Goal: Transaction & Acquisition: Purchase product/service

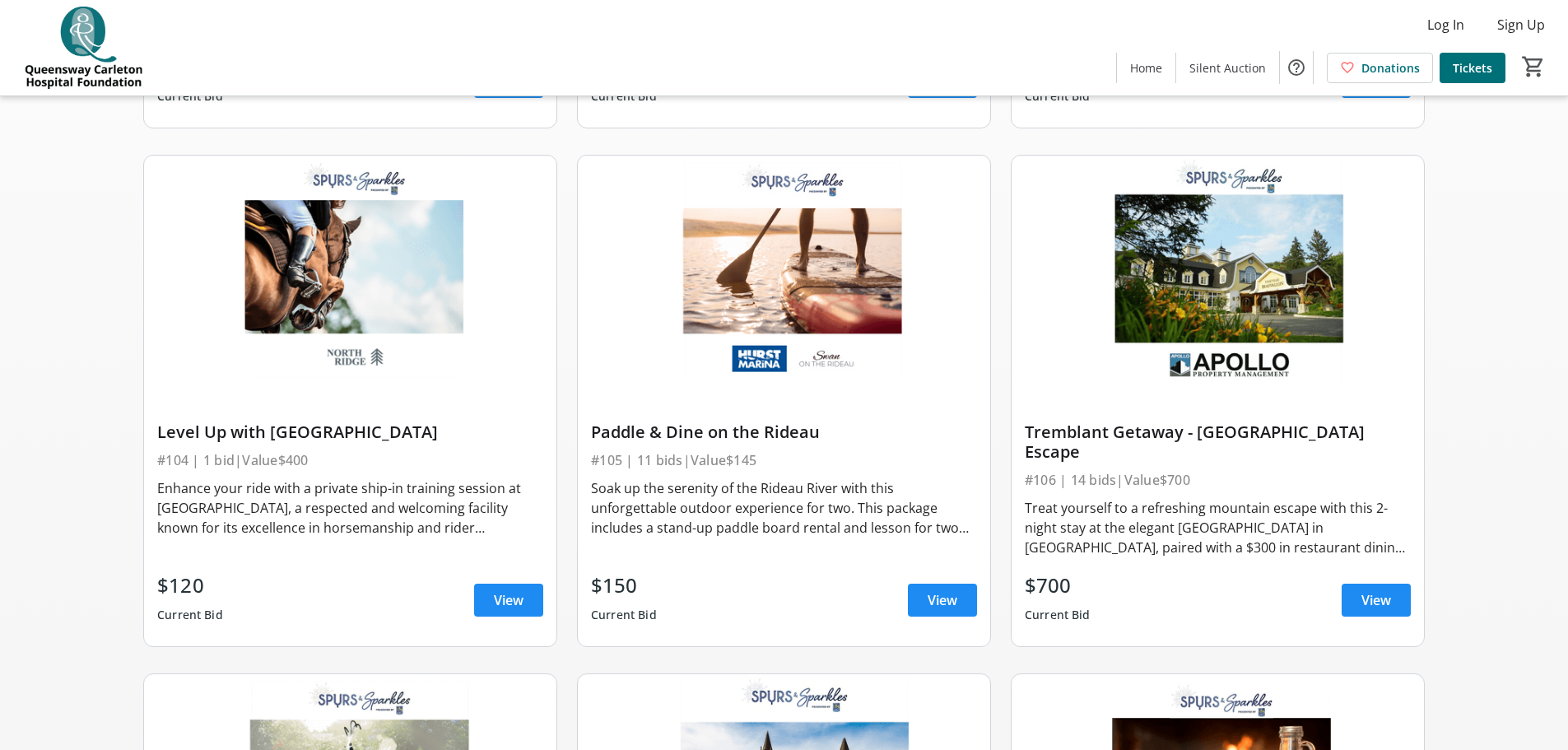
scroll to position [576, 0]
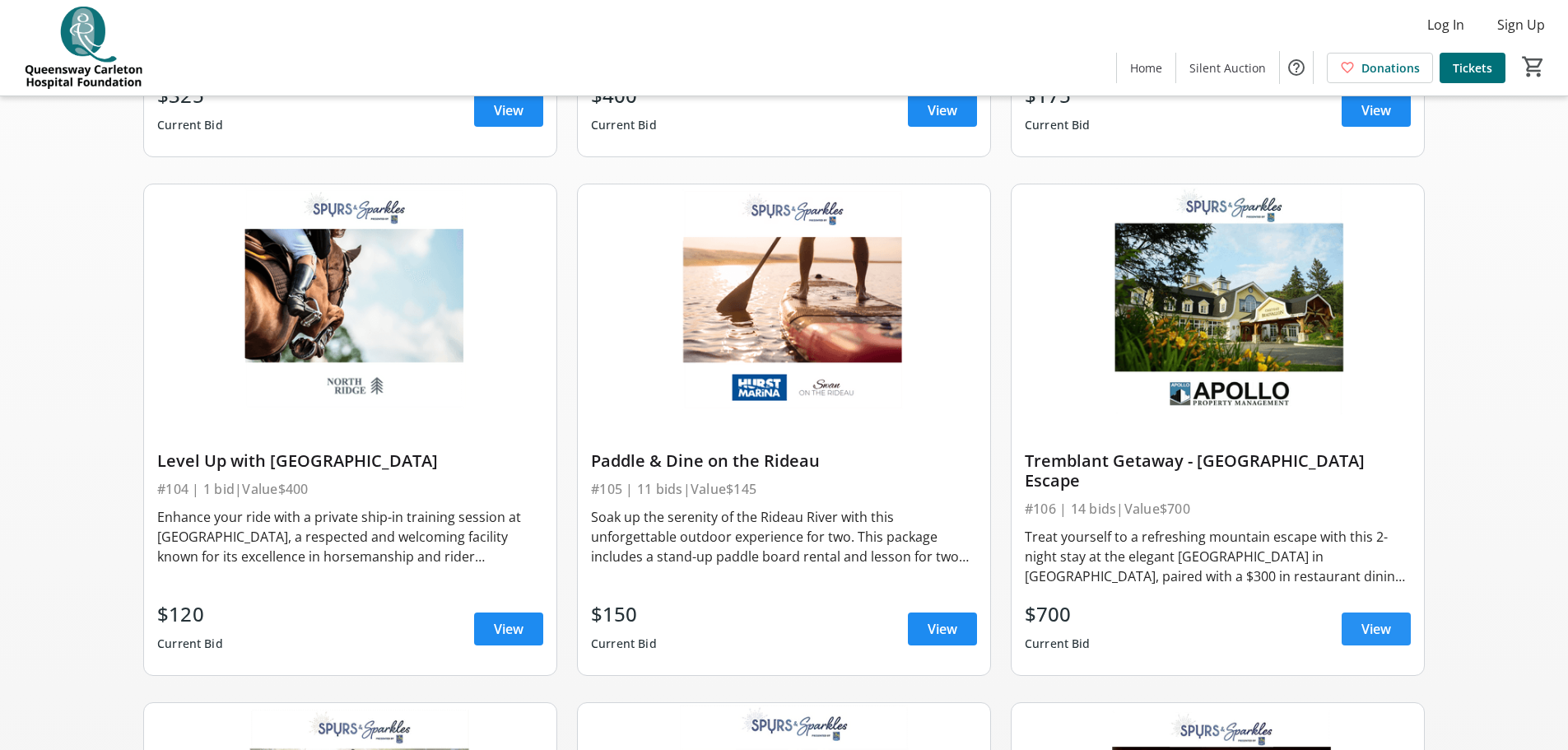
click at [1350, 619] on span at bounding box center [1376, 628] width 69 height 39
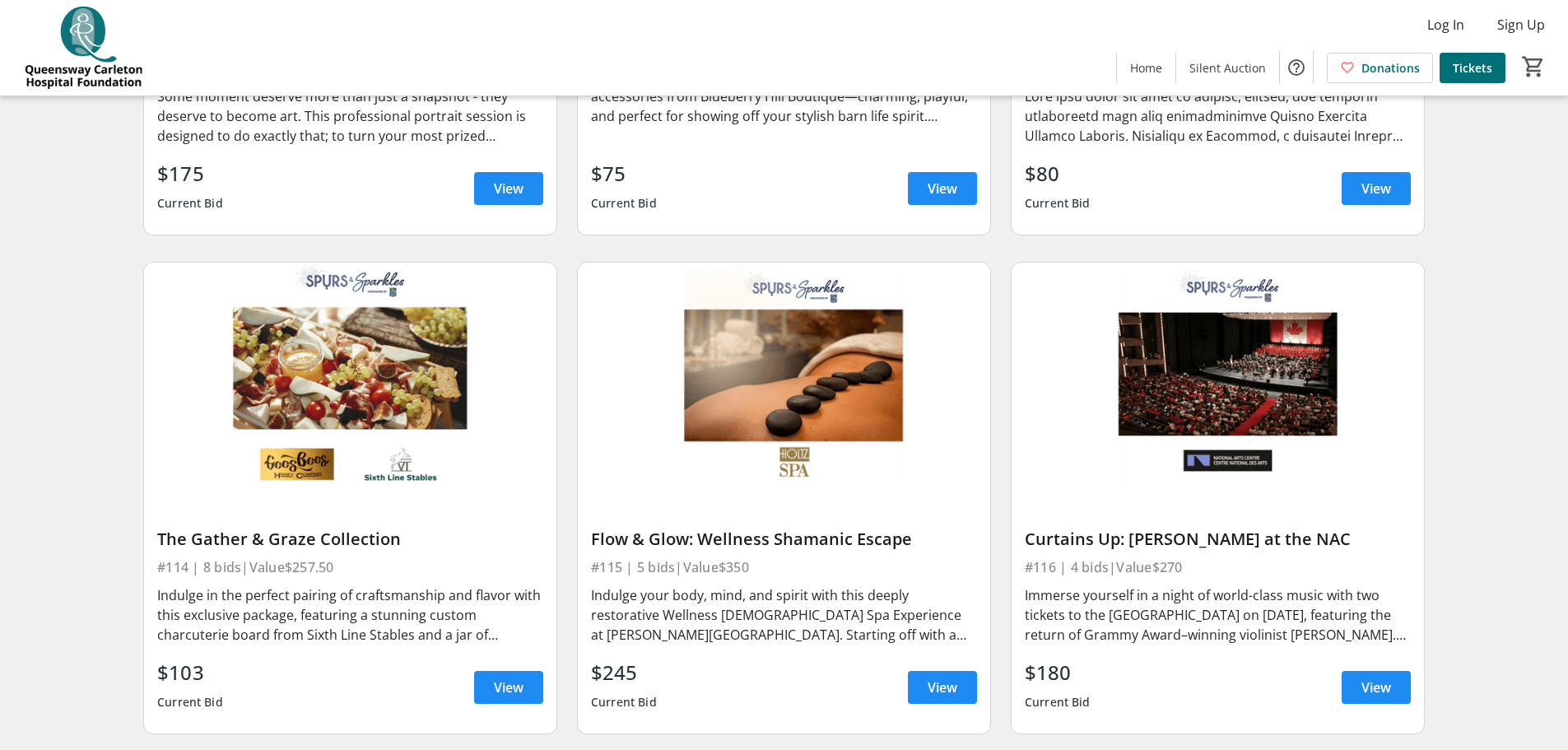
scroll to position [2058, 0]
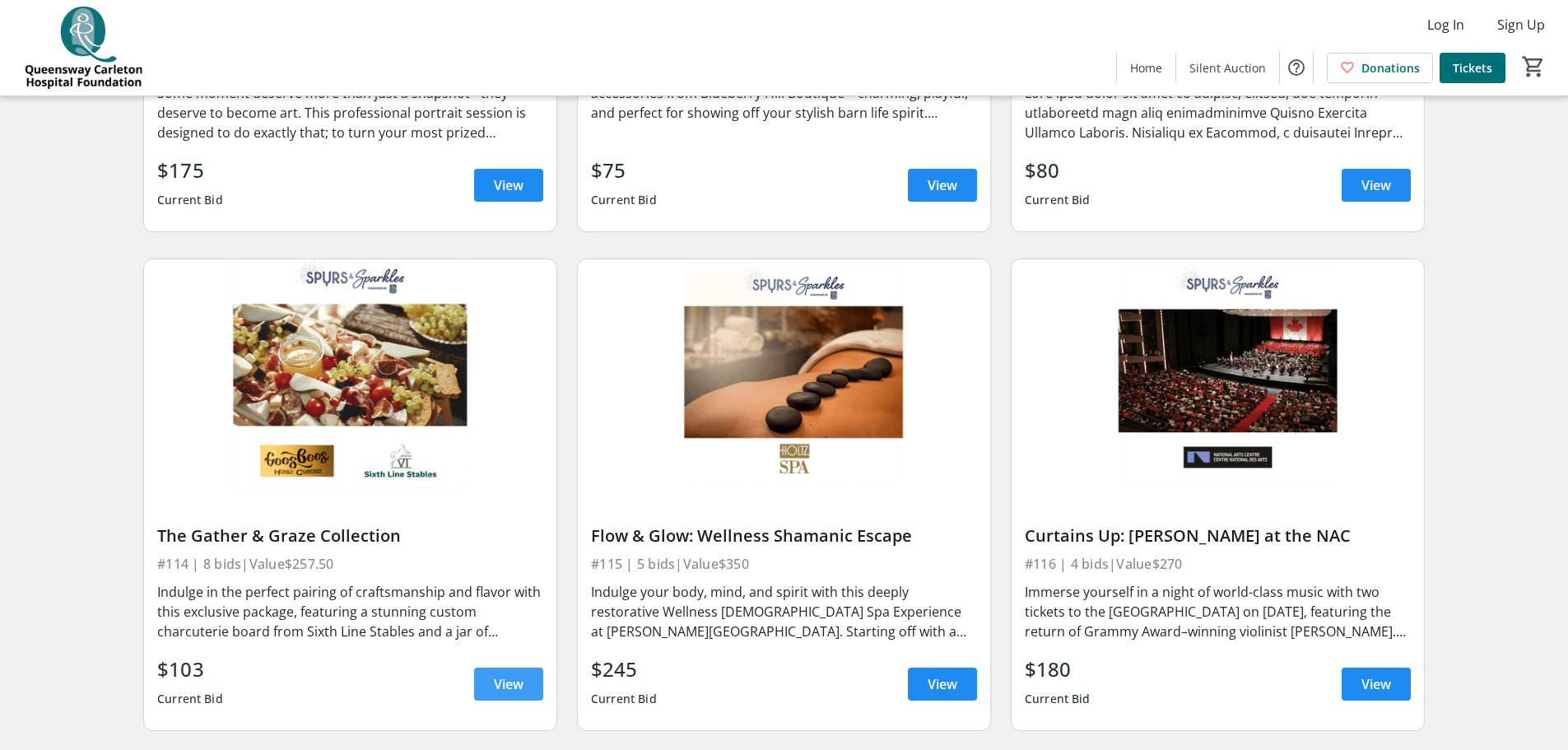
click at [505, 674] on span "View" at bounding box center [509, 683] width 30 height 20
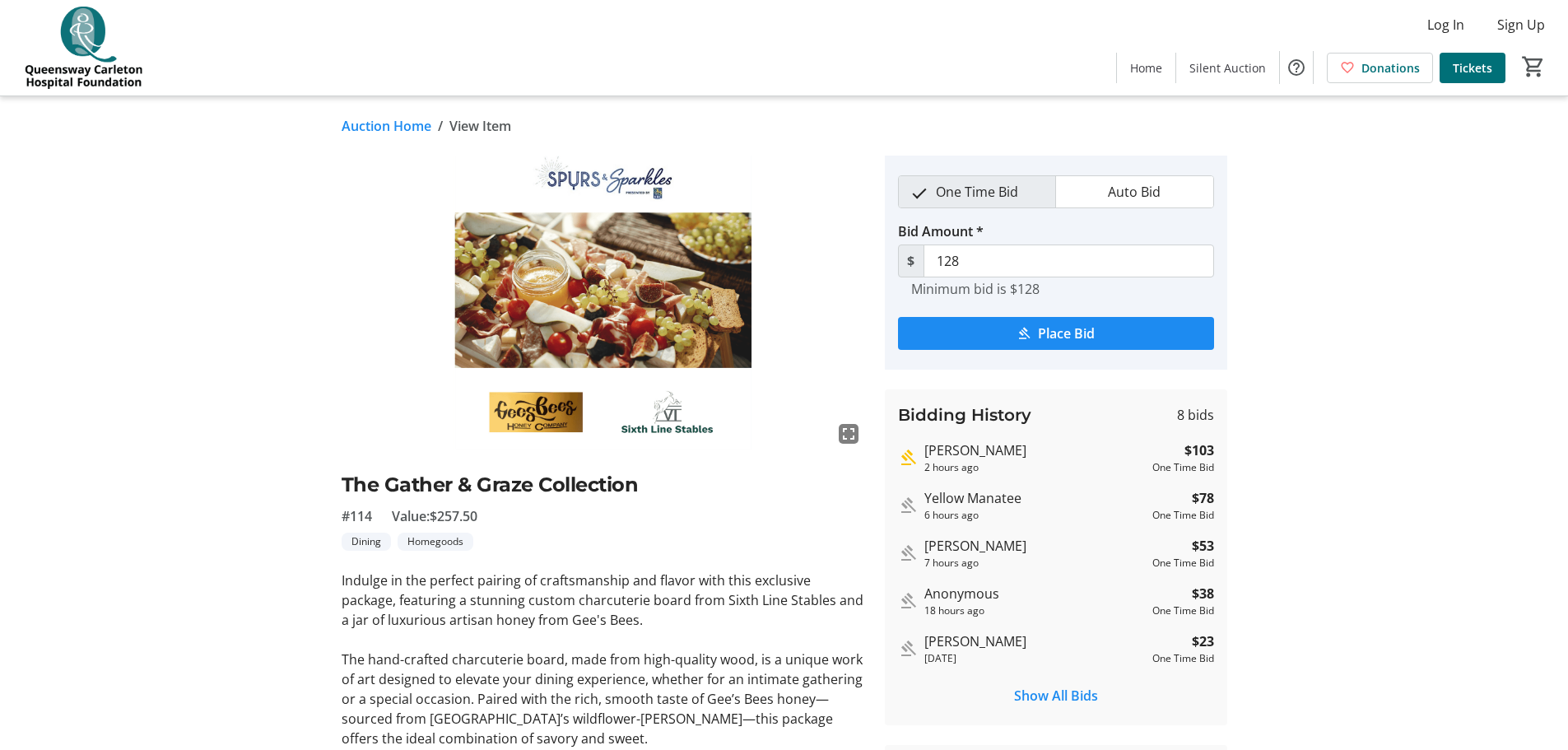
click at [674, 307] on img at bounding box center [603, 303] width 524 height 295
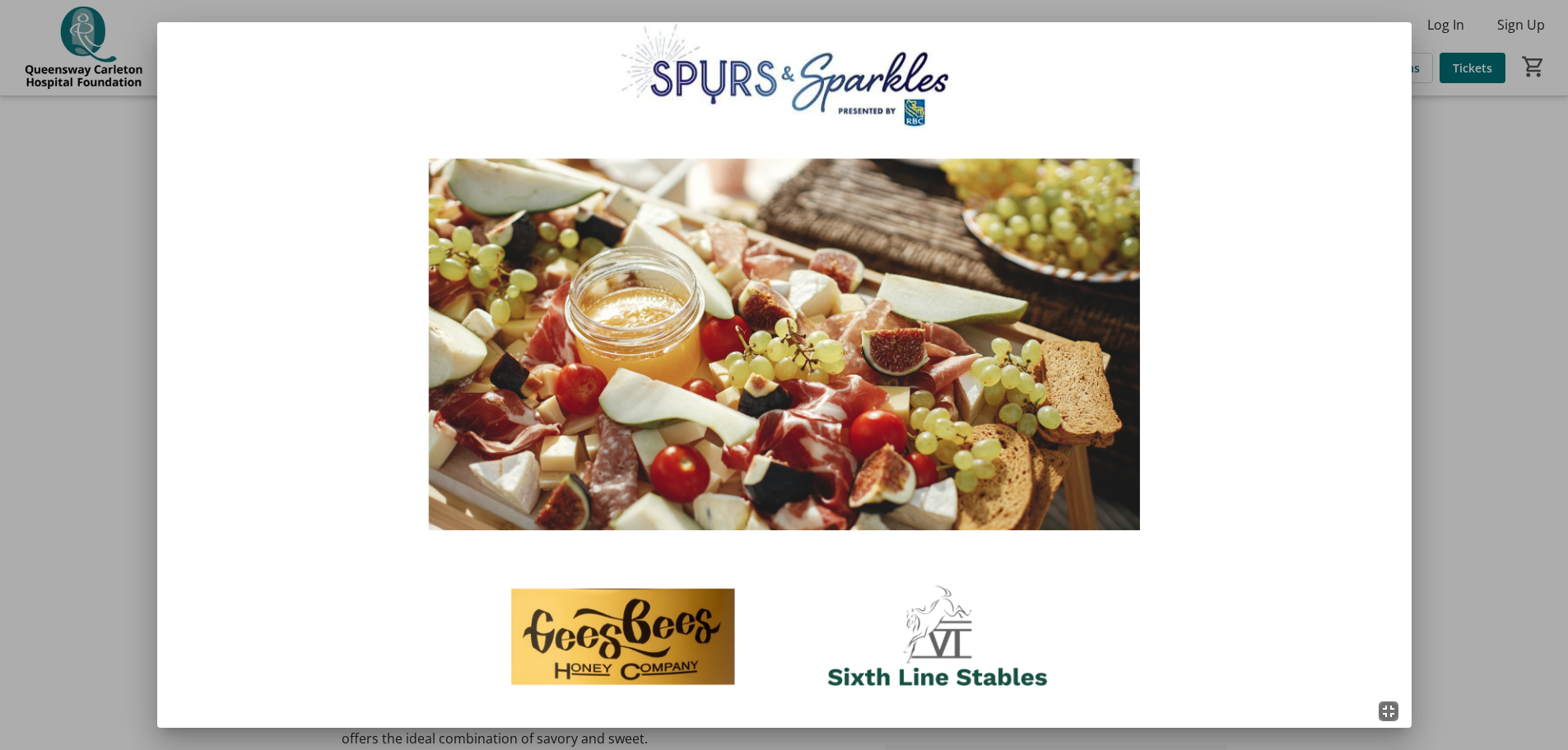
click at [1500, 238] on div at bounding box center [784, 375] width 1568 height 750
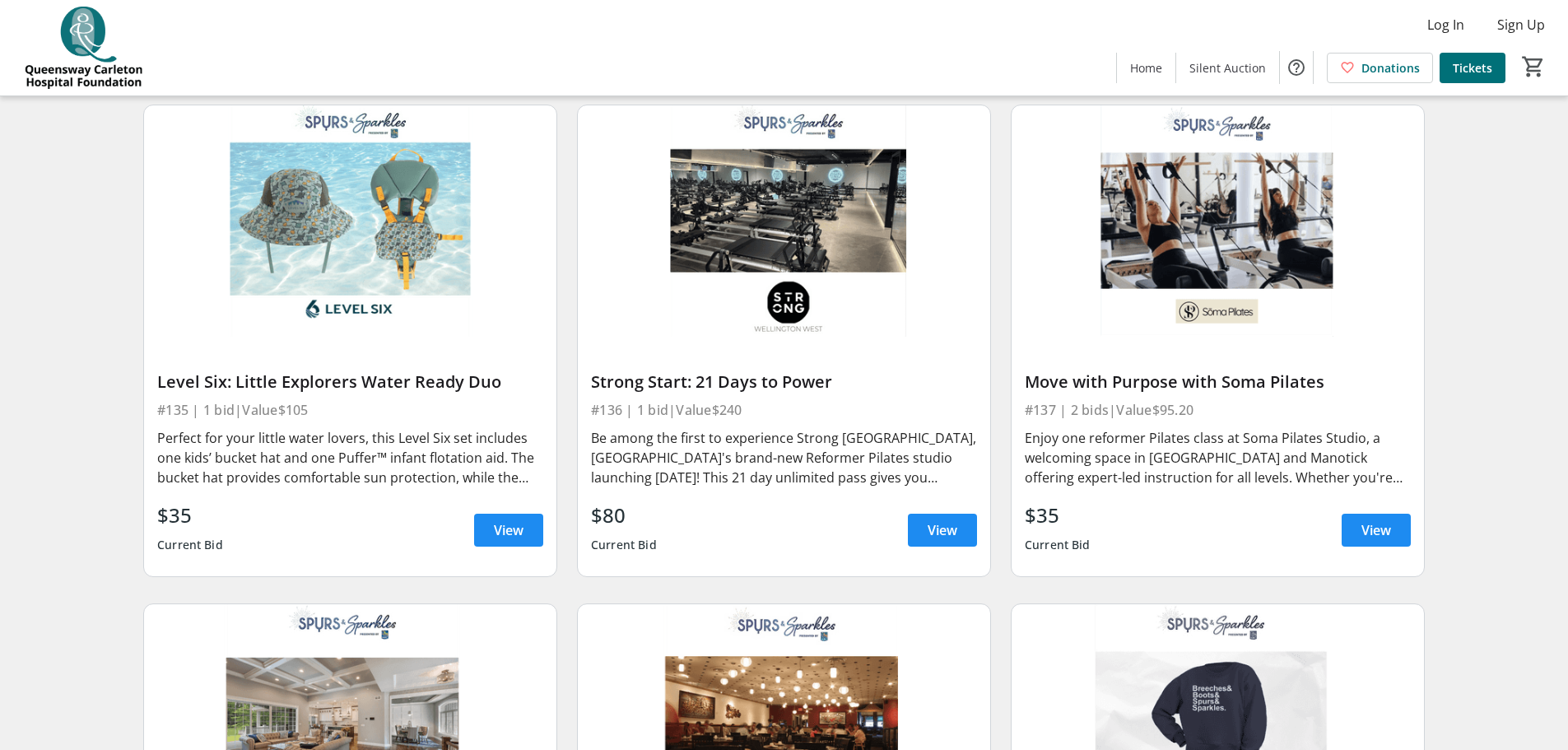
scroll to position [5637, 0]
